Goal: Check status: Check status

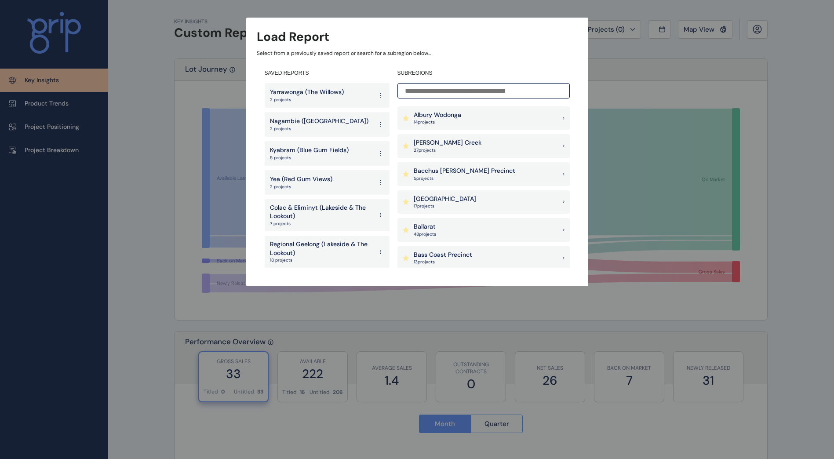
drag, startPoint x: 0, startPoint y: 0, endPoint x: 511, endPoint y: 86, distance: 518.5
click at [511, 86] on input at bounding box center [483, 90] width 172 height 15
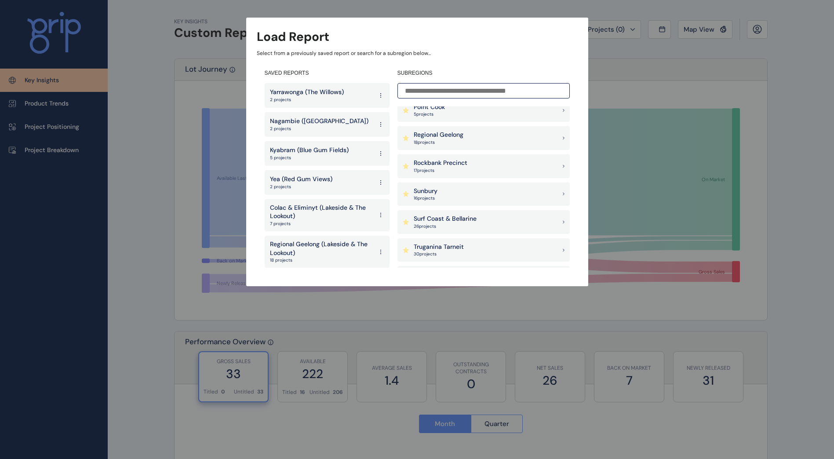
scroll to position [747, 0]
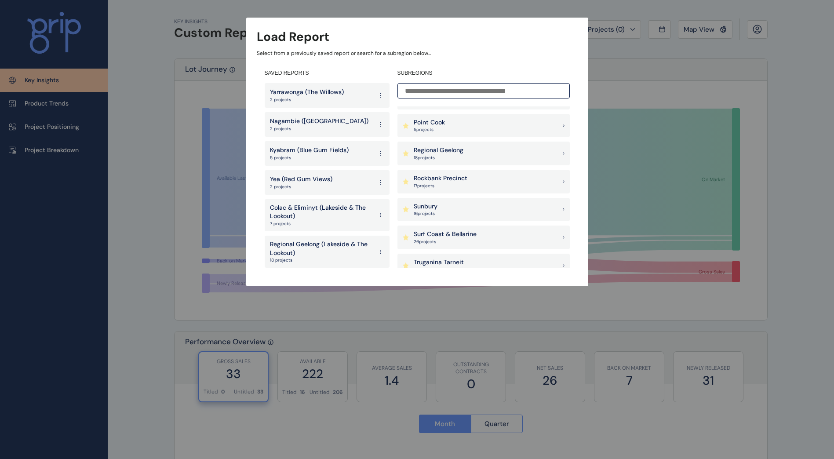
click at [563, 153] on icon at bounding box center [563, 154] width 1 height 2
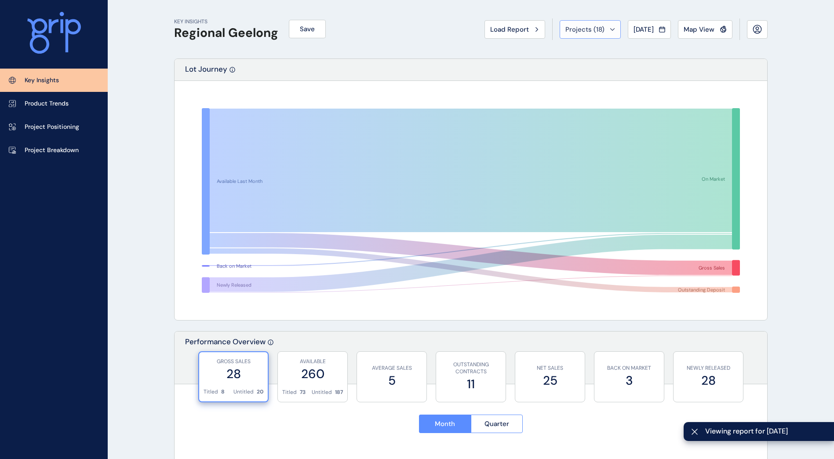
click at [611, 26] on button "Projects ( 18 )" at bounding box center [590, 29] width 61 height 18
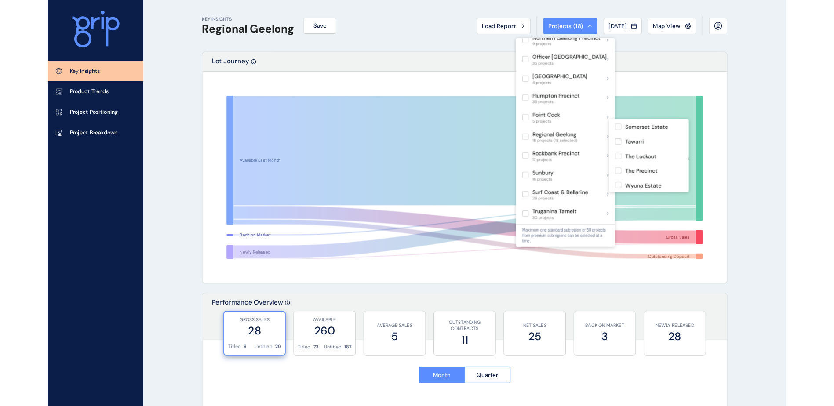
scroll to position [223, 0]
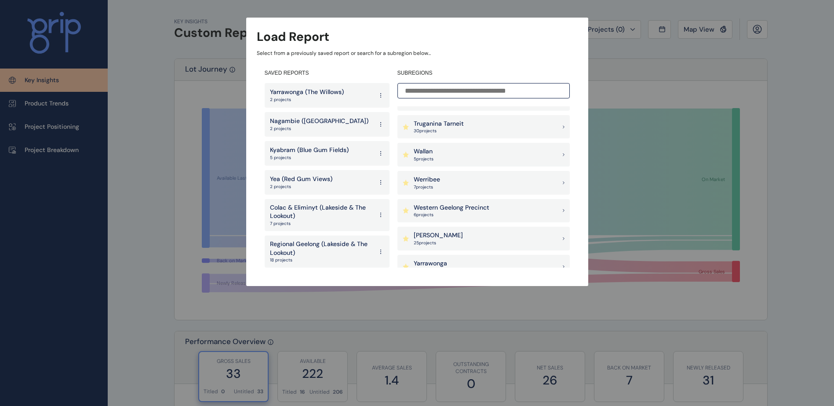
scroll to position [953, 0]
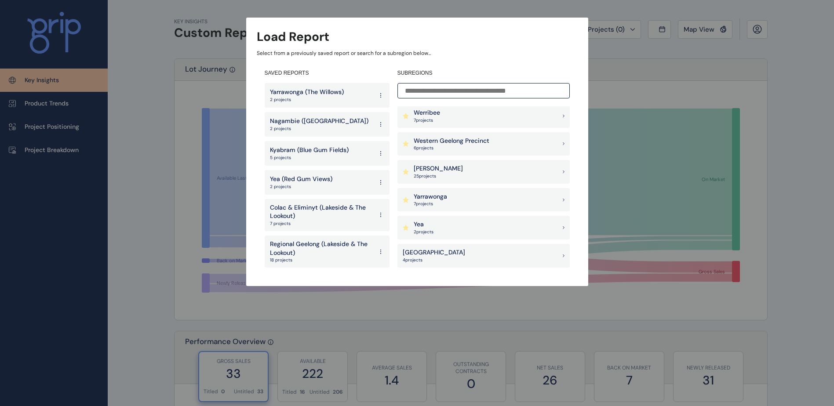
click at [822, 174] on div "Load Report Select from a previously saved report or search for a subregion bel…" at bounding box center [417, 134] width 834 height 269
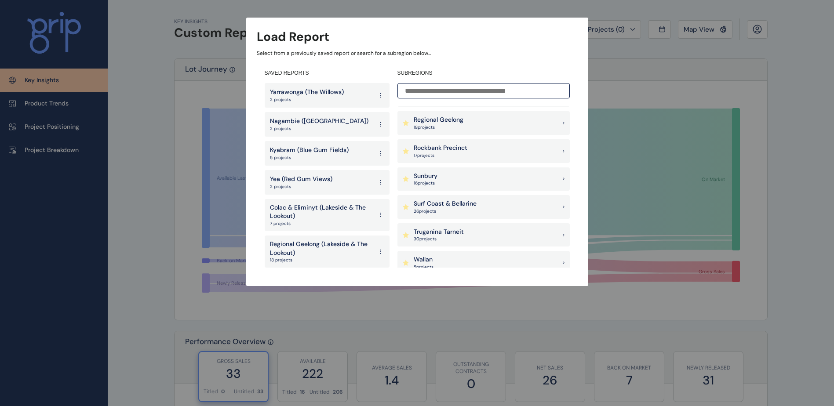
scroll to position [777, 0]
click at [473, 116] on div "Regional Geelong 18 project s" at bounding box center [483, 124] width 172 height 24
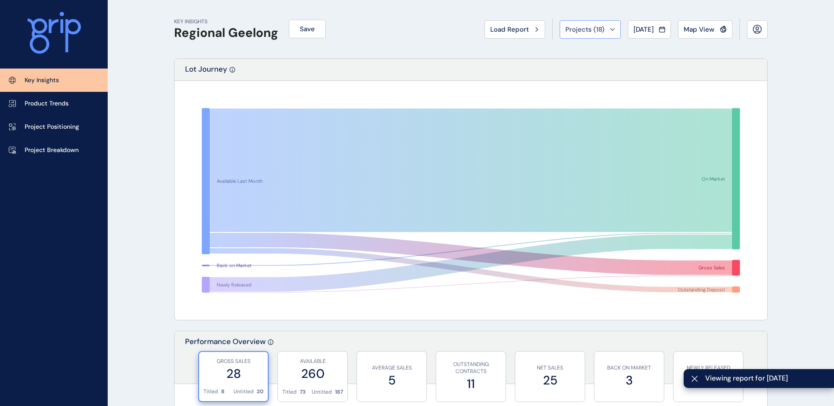
click at [607, 32] on div "Projects ( 18 )" at bounding box center [590, 29] width 50 height 9
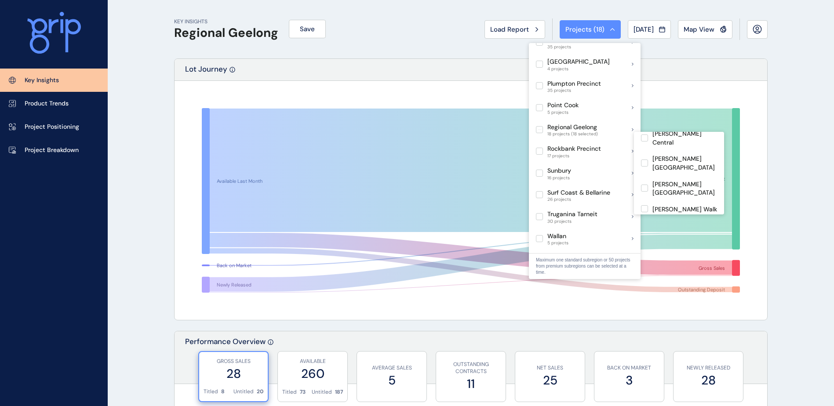
scroll to position [198, 0]
